Goal: Task Accomplishment & Management: Manage account settings

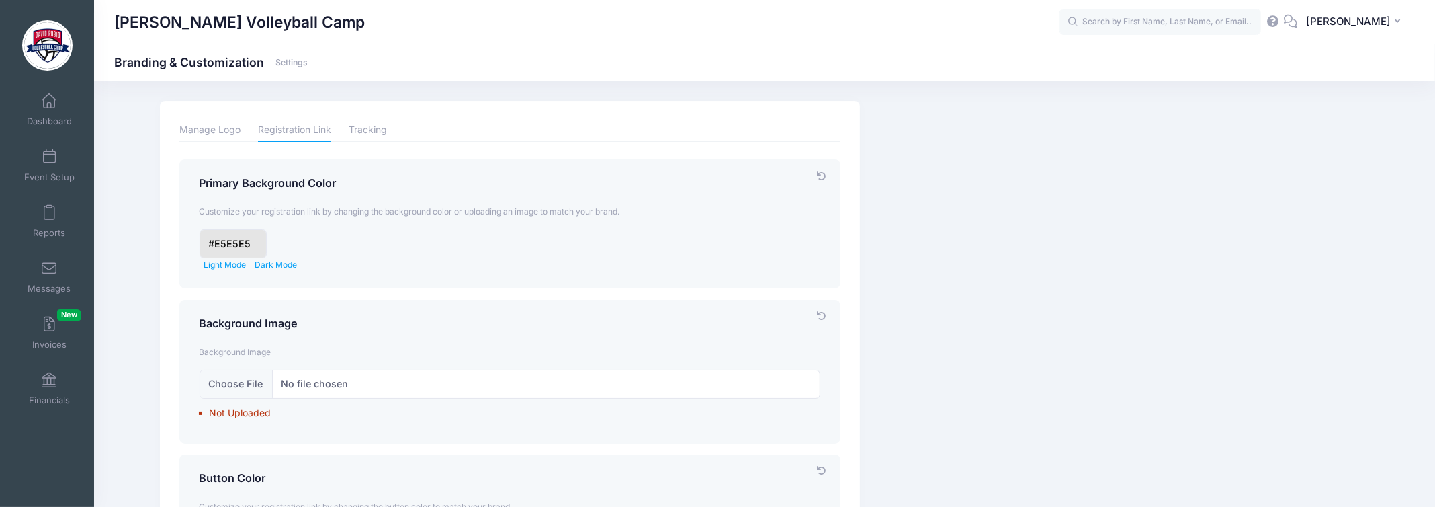
drag, startPoint x: 47, startPoint y: 110, endPoint x: 103, endPoint y: 126, distance: 58.9
click at [48, 110] on link "Dashboard" at bounding box center [49, 109] width 64 height 47
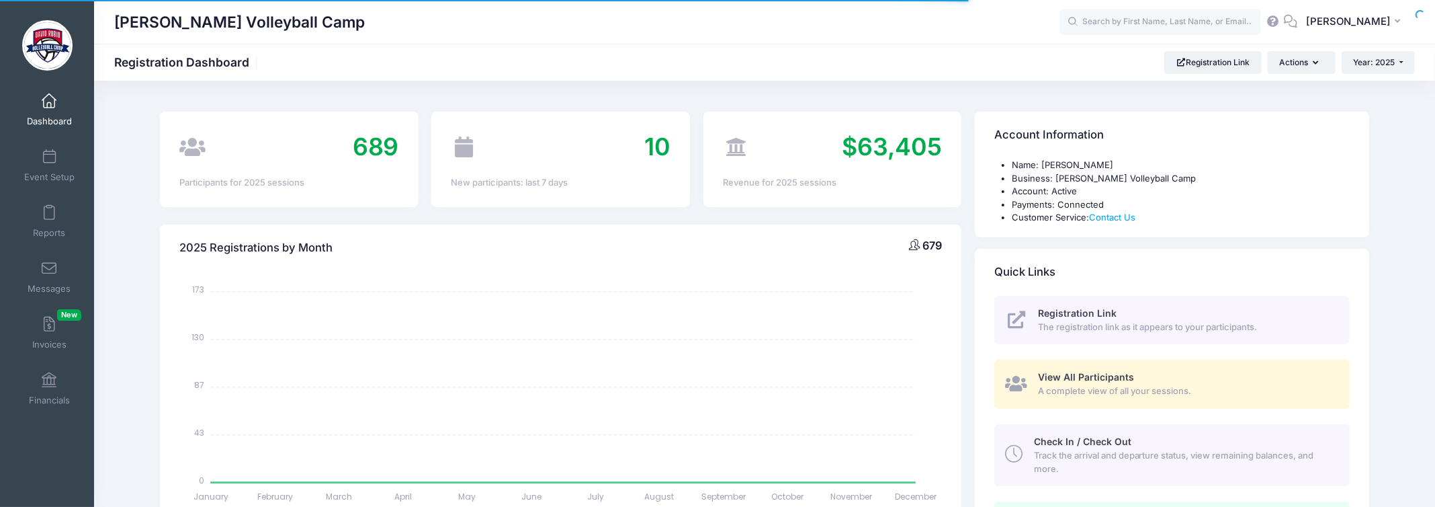
select select
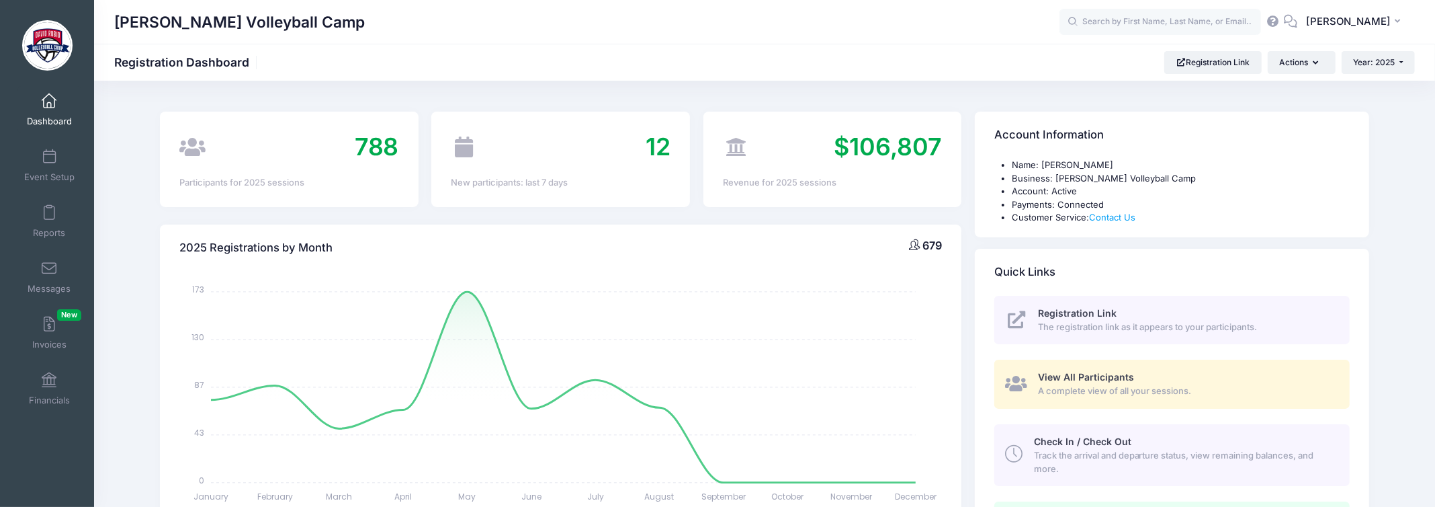
drag, startPoint x: 1128, startPoint y: 379, endPoint x: 968, endPoint y: 317, distance: 171.7
click at [1128, 379] on span "View All Participants" at bounding box center [1086, 376] width 96 height 11
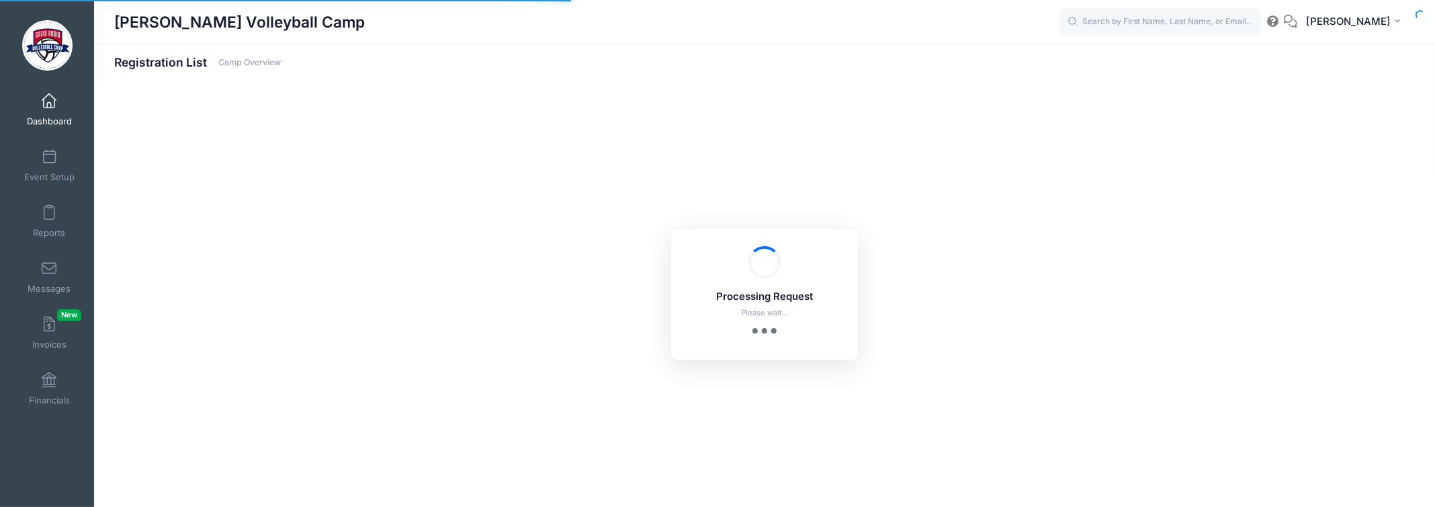
select select "10"
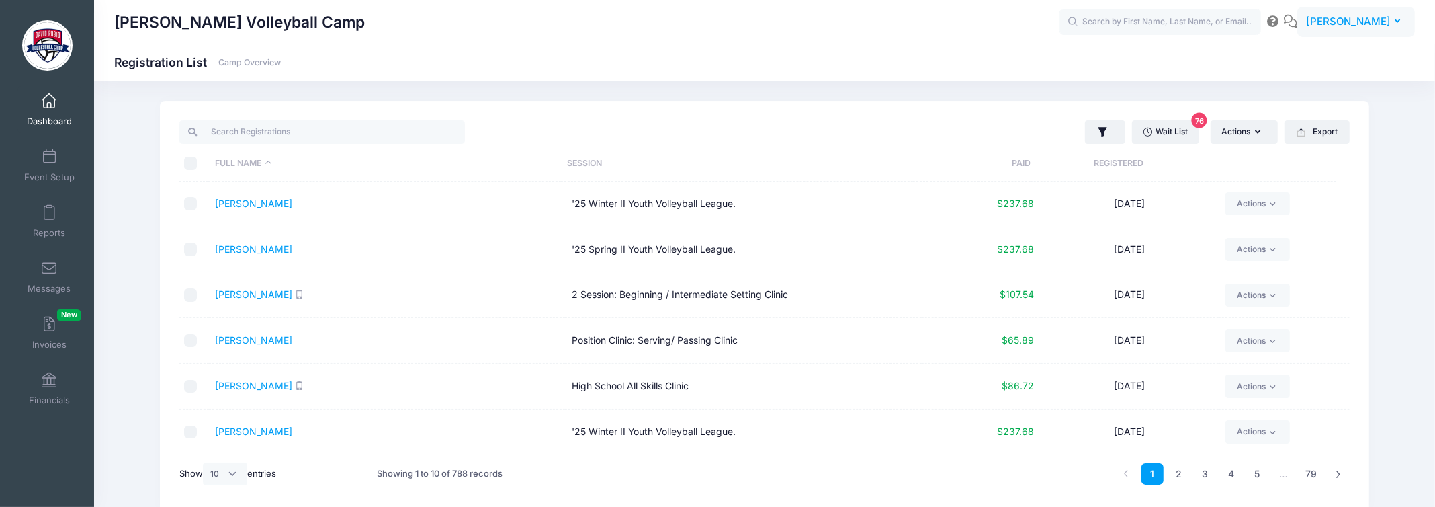
click at [1330, 21] on span "[PERSON_NAME]" at bounding box center [1348, 21] width 85 height 15
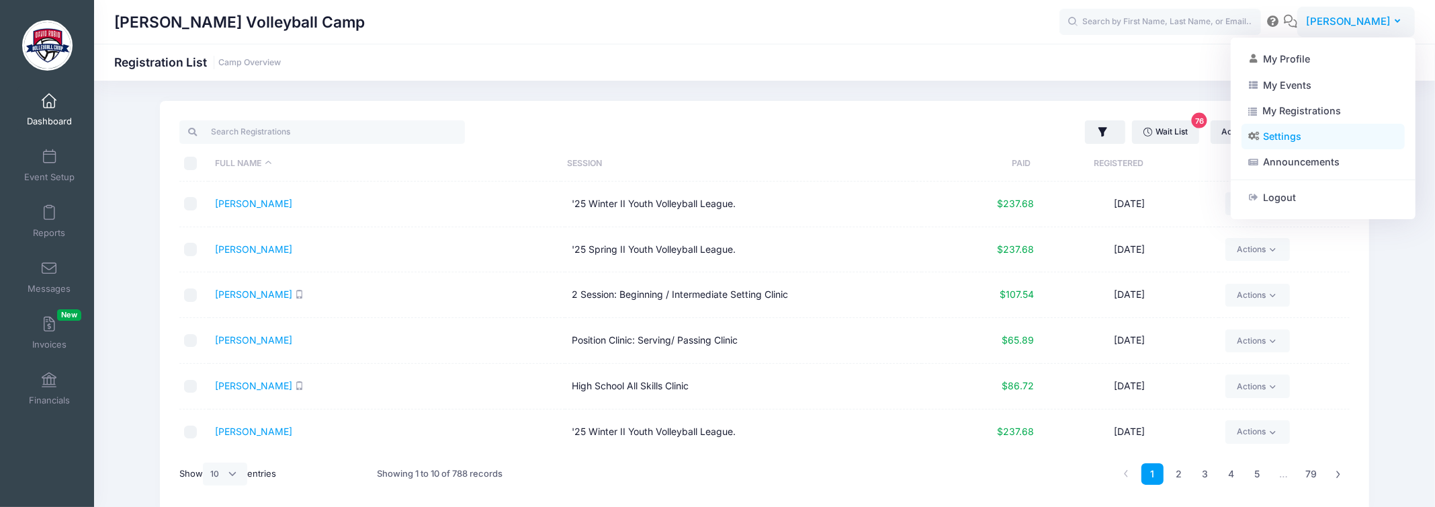
click at [1285, 140] on link "Settings" at bounding box center [1323, 137] width 163 height 26
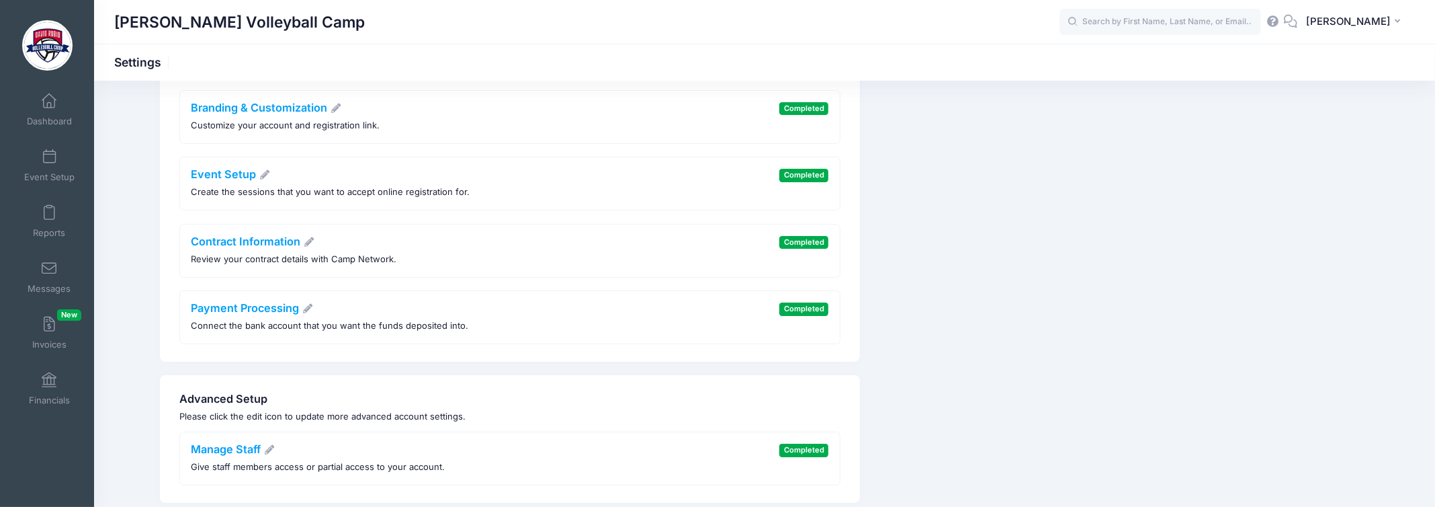
scroll to position [165, 0]
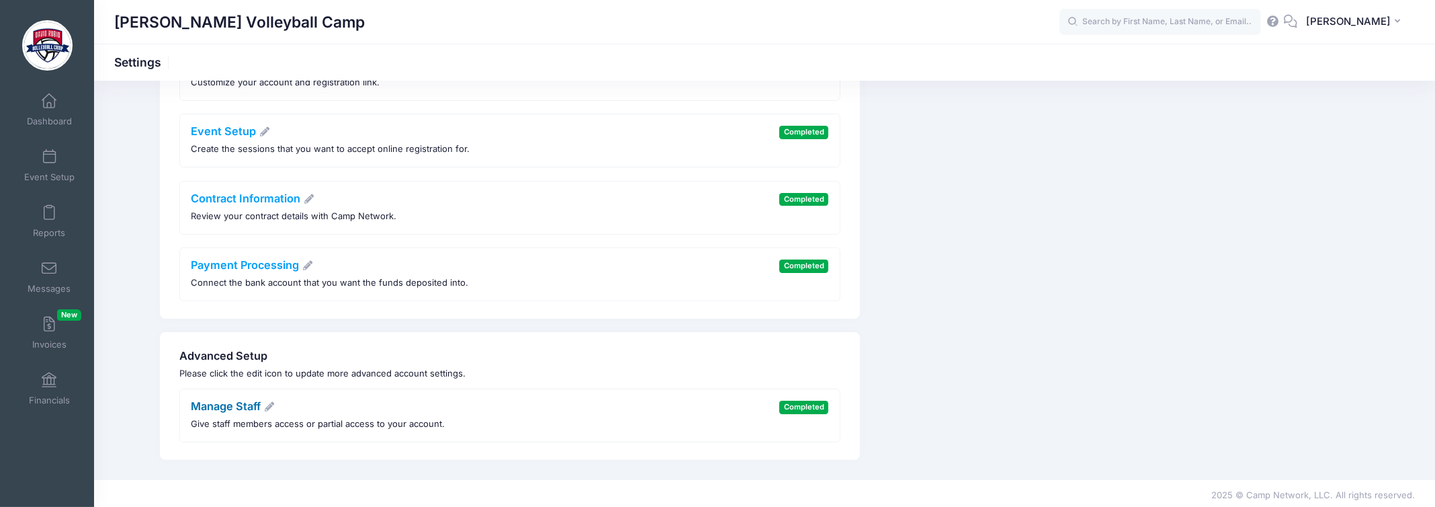
click at [236, 405] on link "Manage Staff" at bounding box center [234, 405] width 84 height 13
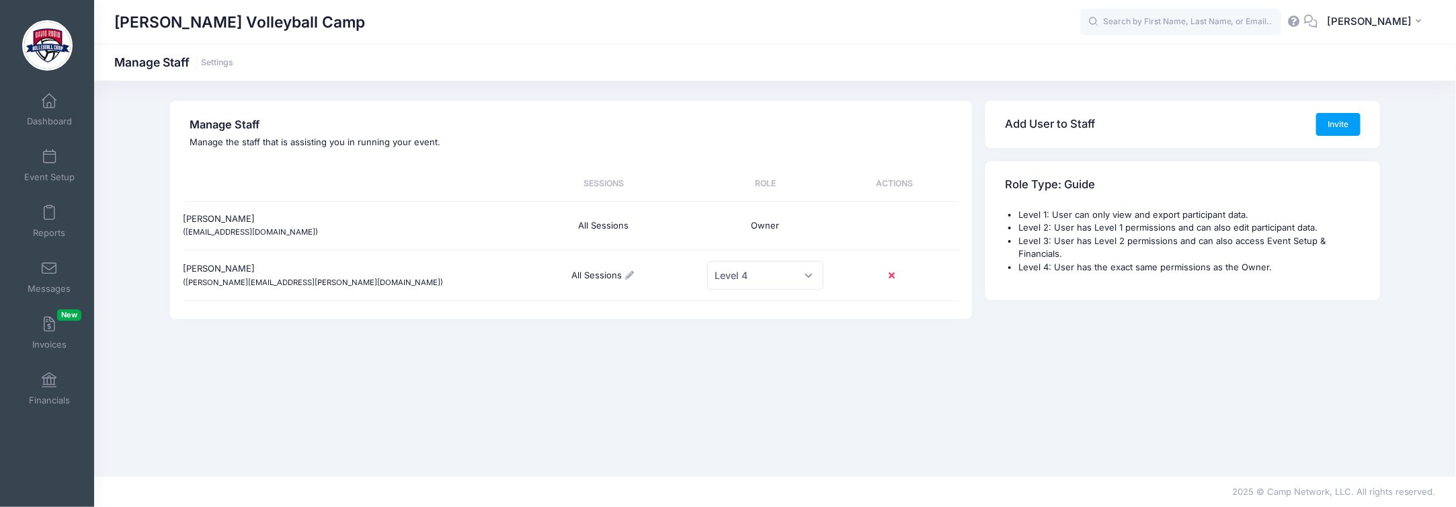
click at [226, 269] on div "[PERSON_NAME] ([PERSON_NAME][EMAIL_ADDRESS][PERSON_NAME][DOMAIN_NAME])" at bounding box center [344, 275] width 323 height 48
